Goal: Information Seeking & Learning: Learn about a topic

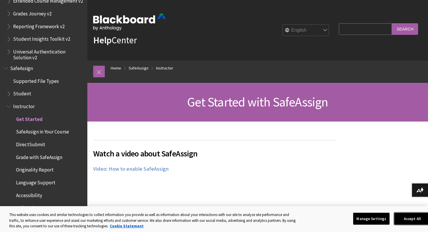
click at [400, 215] on button "Accept All" at bounding box center [412, 219] width 36 height 12
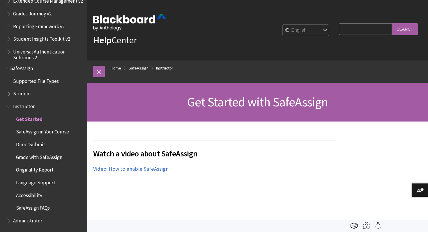
click at [355, 31] on input "Search Query" at bounding box center [365, 28] width 53 height 11
click at [277, 121] on div "Get Started with SafeAssign" at bounding box center [257, 102] width 341 height 39
click at [27, 120] on span "Get Started" at bounding box center [29, 118] width 26 height 8
click at [144, 68] on link "SafeAssign" at bounding box center [139, 68] width 20 height 7
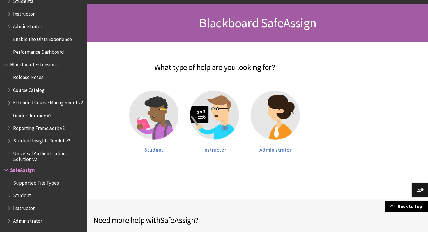
scroll to position [80, 0]
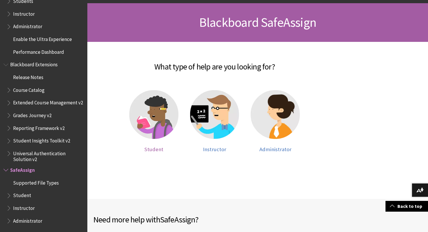
click at [148, 123] on img at bounding box center [153, 114] width 49 height 49
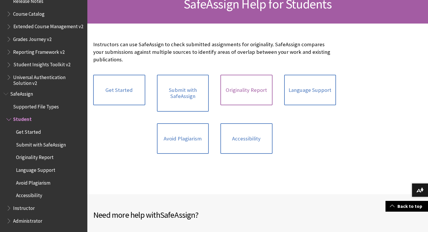
scroll to position [98, 0]
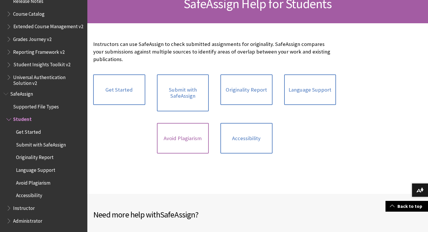
click at [194, 134] on link "Avoid Plagiarism" at bounding box center [183, 138] width 52 height 31
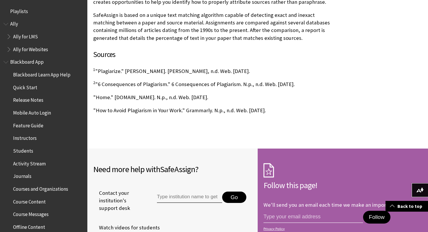
scroll to position [504, 0]
